Goal: Book appointment/travel/reservation

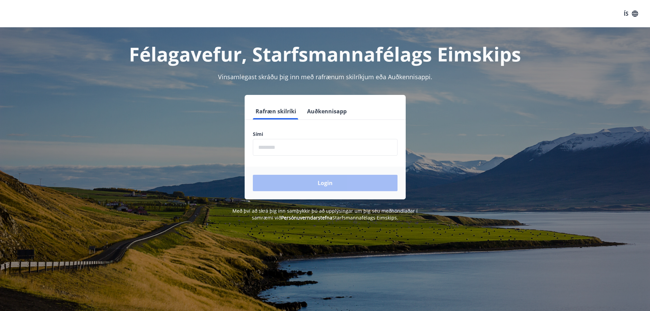
click at [290, 147] on input "phone" at bounding box center [325, 147] width 145 height 17
type input "********"
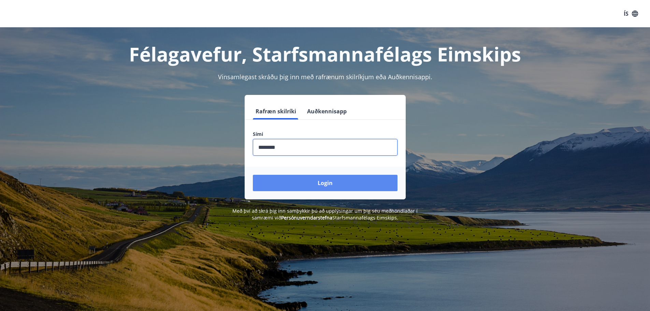
click at [371, 184] on button "Login" at bounding box center [325, 183] width 145 height 16
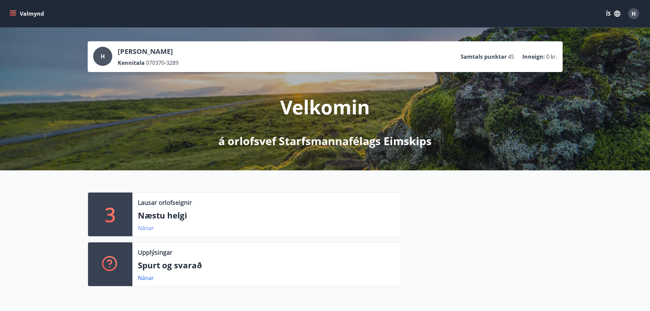
click at [144, 230] on link "Nánar" at bounding box center [146, 228] width 16 height 8
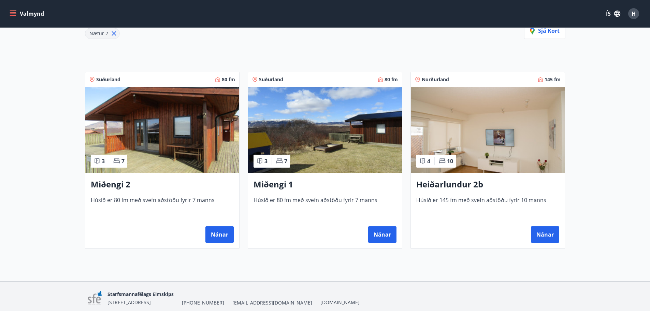
scroll to position [102, 0]
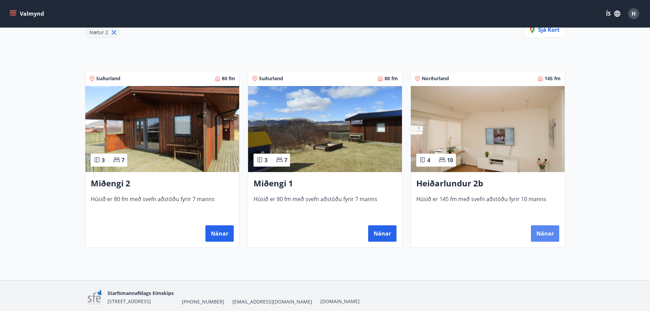
click at [546, 234] on button "Nánar" at bounding box center [545, 233] width 28 height 16
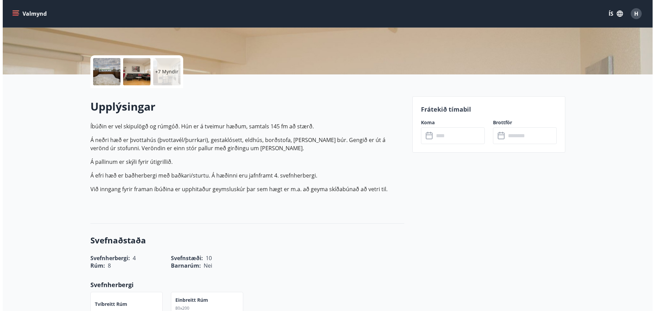
scroll to position [130, 0]
click at [161, 75] on p "+7 Myndir" at bounding box center [163, 72] width 23 height 7
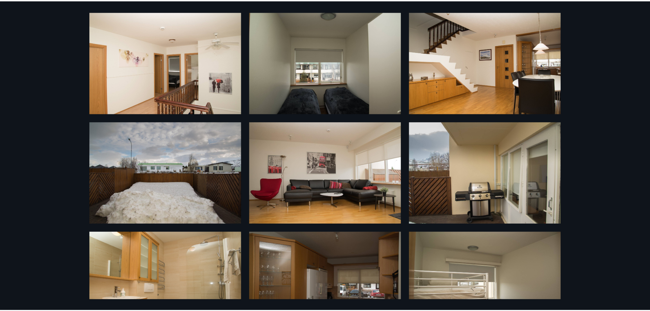
scroll to position [0, 0]
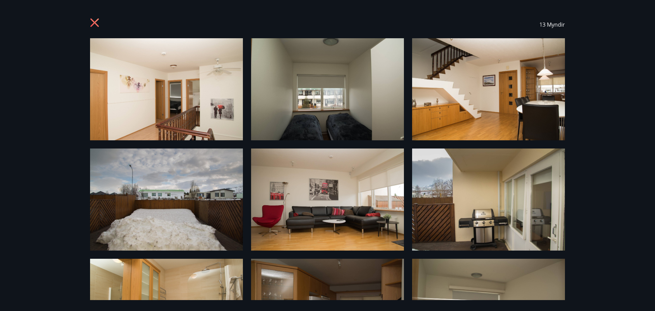
click at [99, 23] on icon at bounding box center [95, 23] width 11 height 11
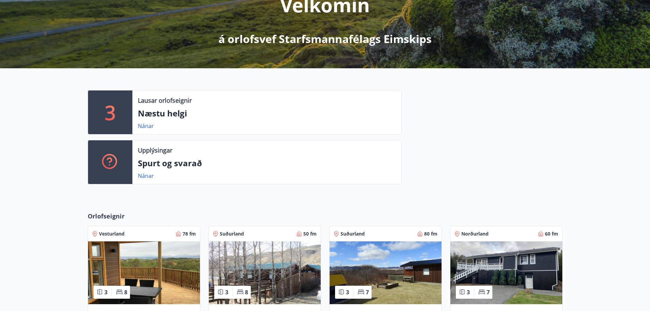
scroll to position [102, 0]
click at [145, 175] on link "Nánar" at bounding box center [146, 175] width 16 height 8
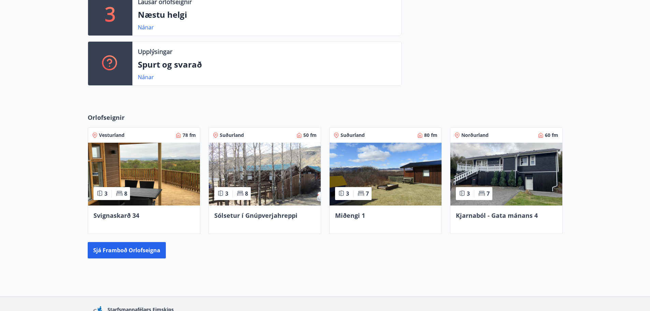
scroll to position [205, 0]
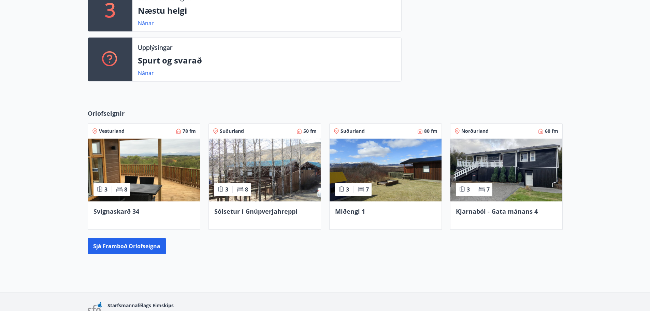
click at [496, 168] on img at bounding box center [506, 169] width 112 height 63
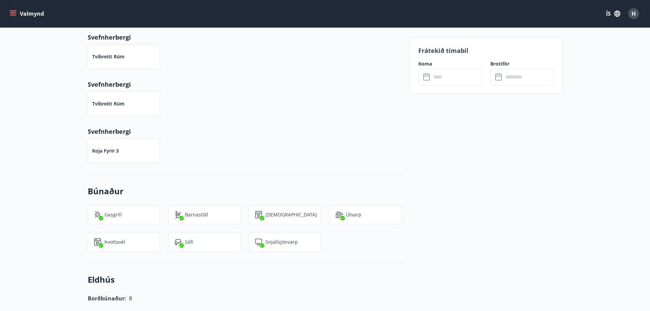
scroll to position [341, 0]
